Goal: Navigation & Orientation: Find specific page/section

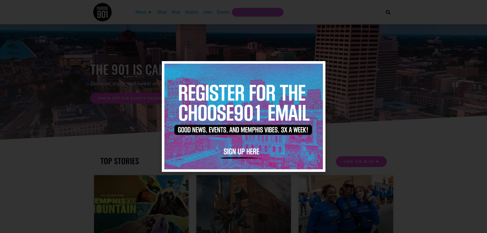
click at [319, 66] on img at bounding box center [244, 117] width 159 height 106
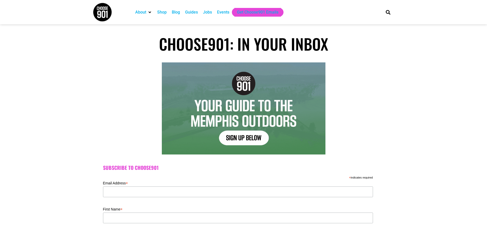
click at [223, 12] on div "Events" at bounding box center [223, 12] width 12 height 6
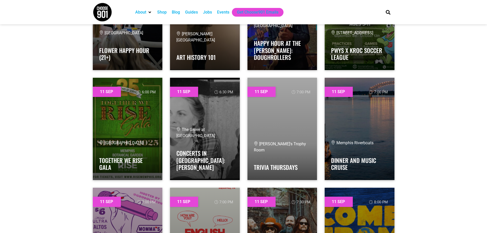
scroll to position [1894, 0]
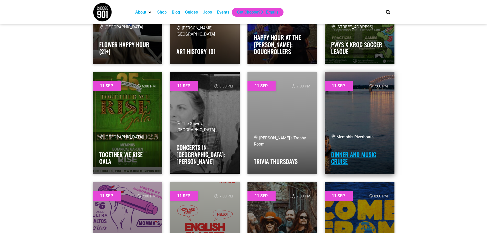
click at [343, 156] on link "Dinner and Music Cruise" at bounding box center [353, 158] width 45 height 16
